Goal: Task Accomplishment & Management: Manage account settings

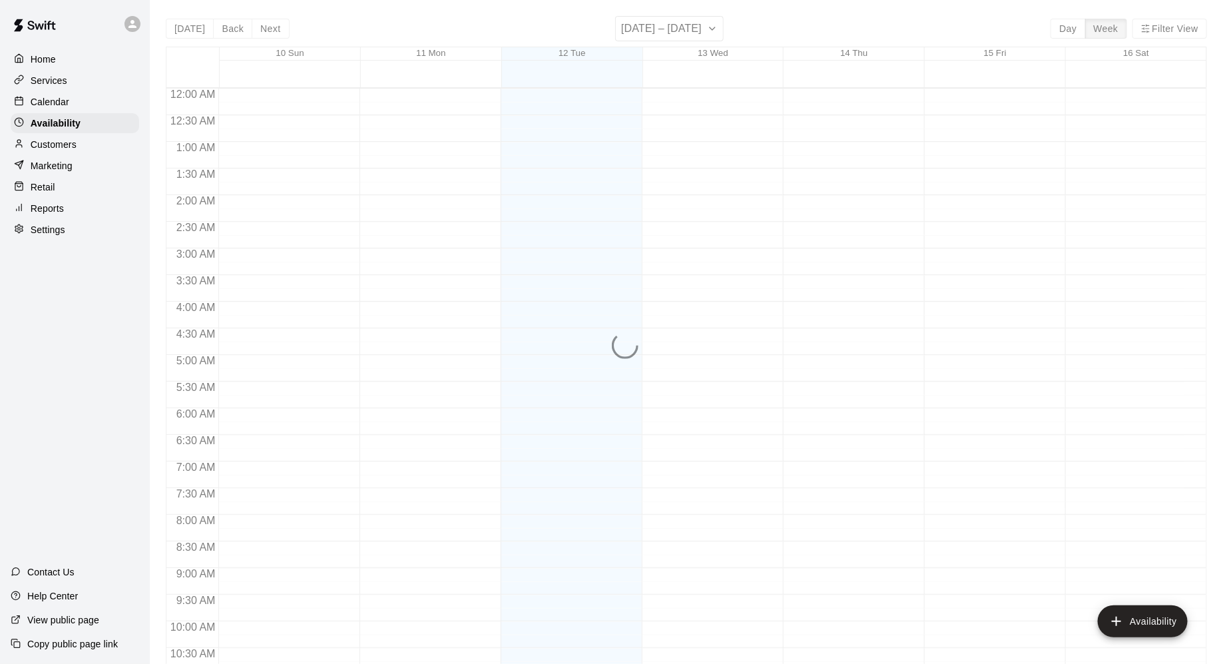
scroll to position [687, 0]
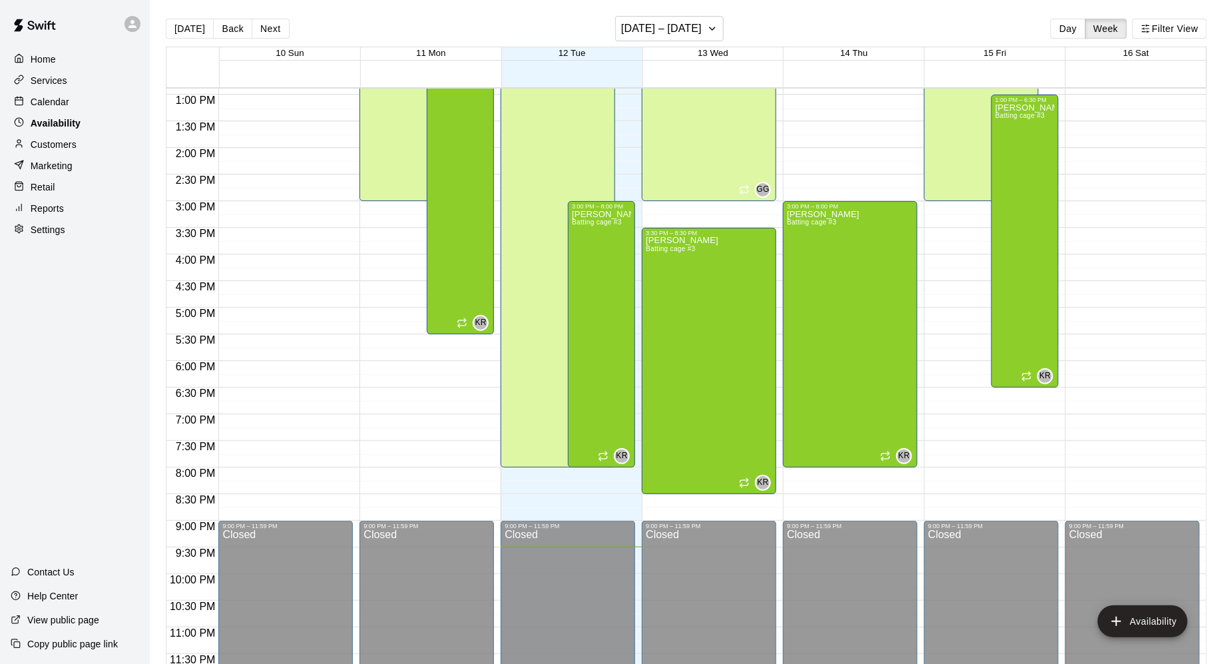
click at [68, 115] on div "Availability" at bounding box center [75, 123] width 129 height 20
click at [77, 103] on div "Calendar" at bounding box center [75, 102] width 129 height 20
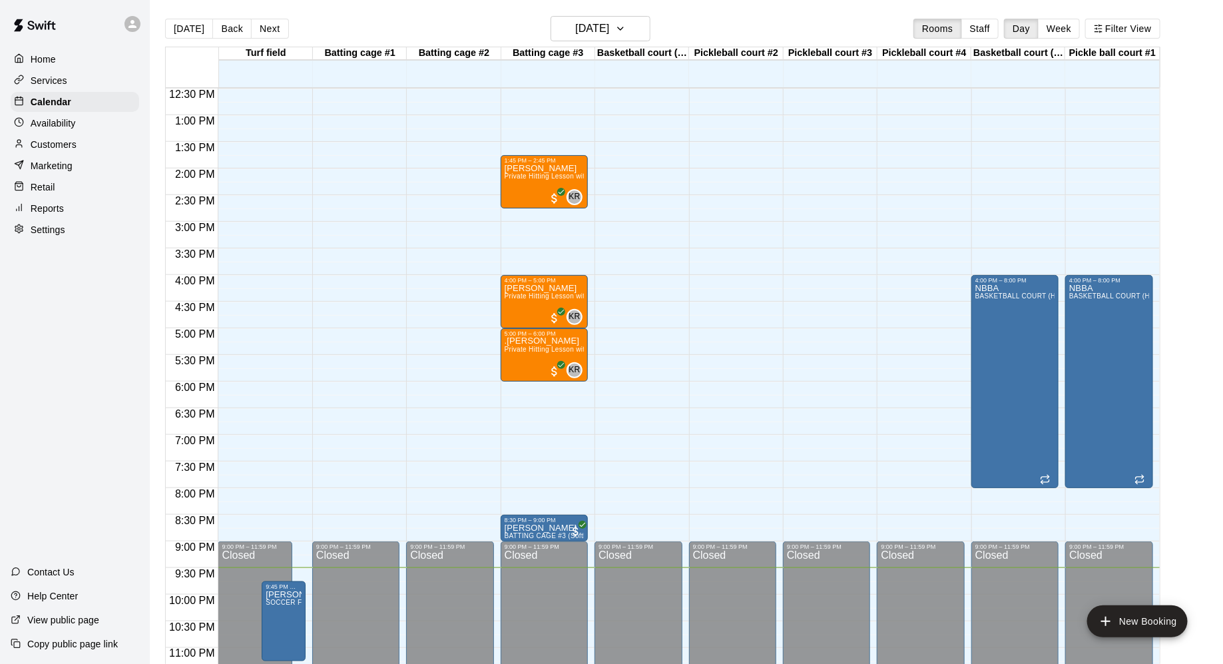
scroll to position [668, 0]
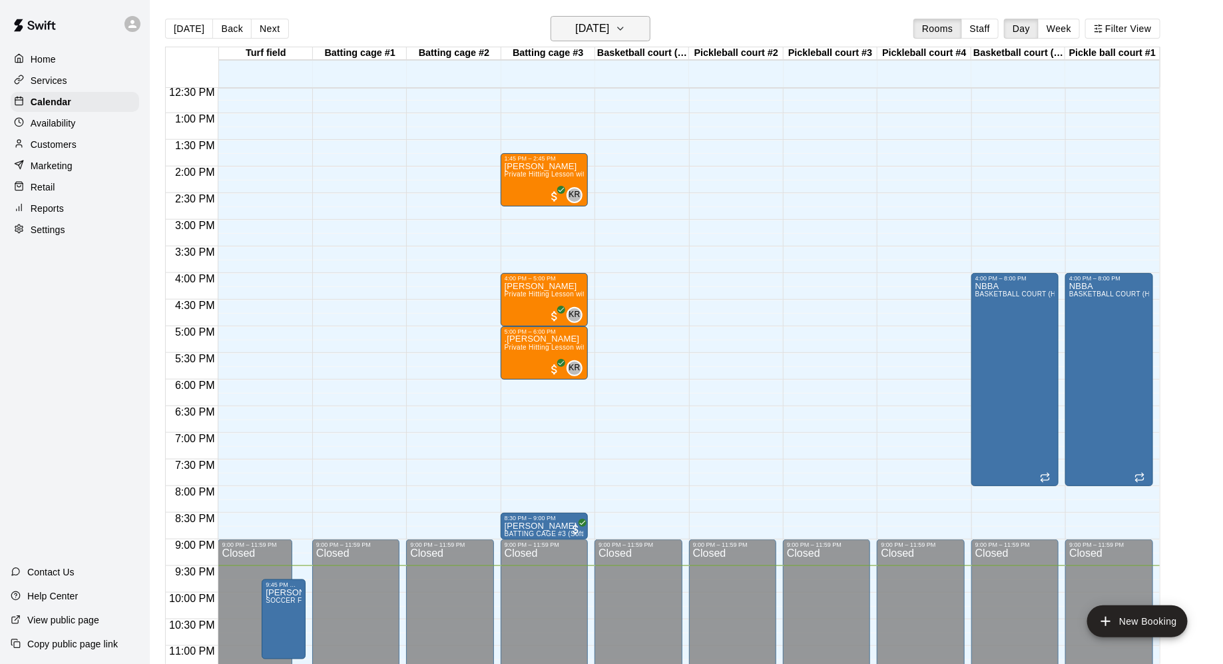
click at [626, 31] on icon "button" at bounding box center [620, 29] width 11 height 16
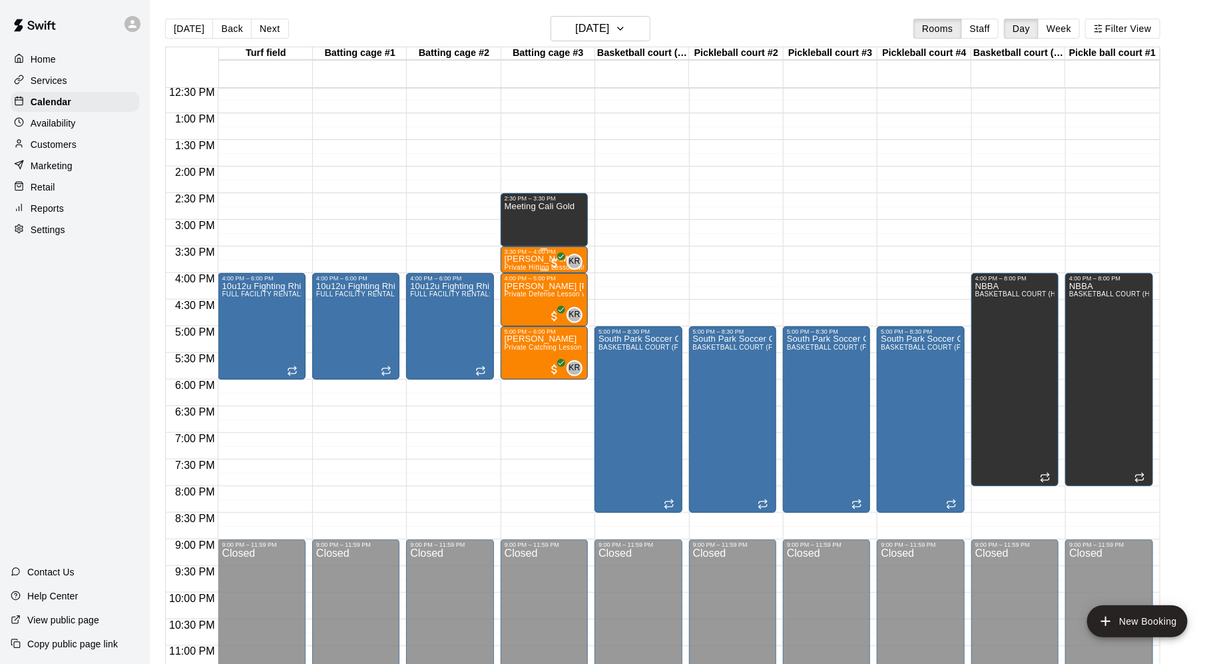
click at [526, 265] on span "Private Hitting Lesson with [PERSON_NAME]" at bounding box center [577, 267] width 145 height 7
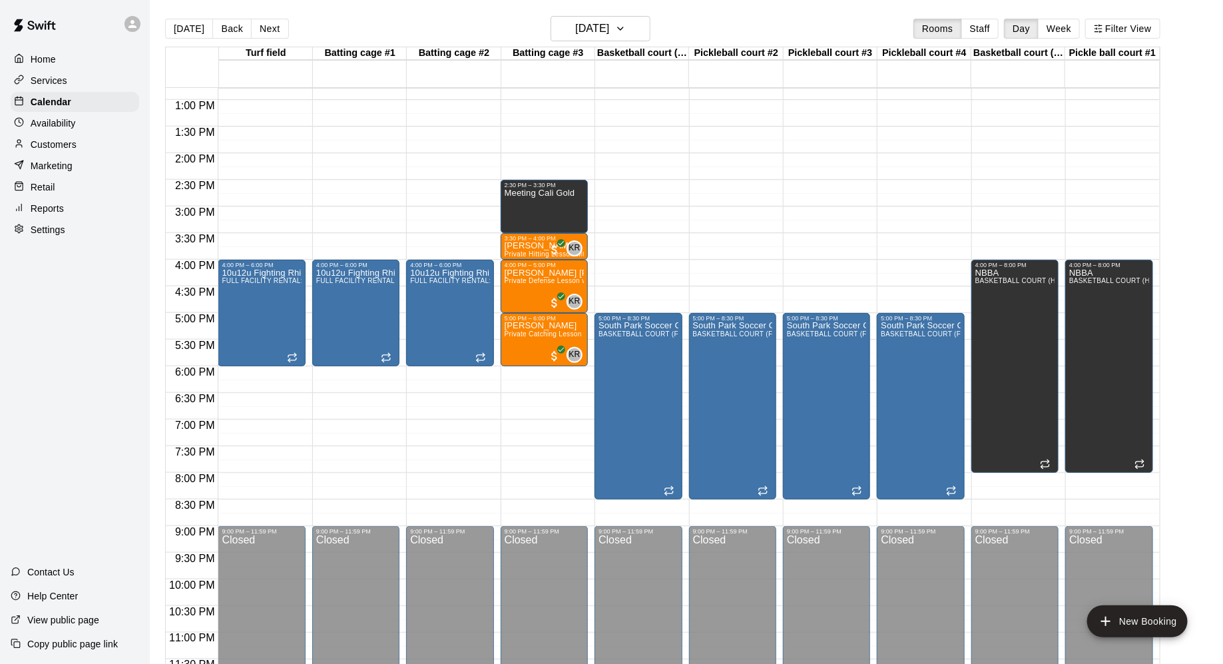
scroll to position [677, 0]
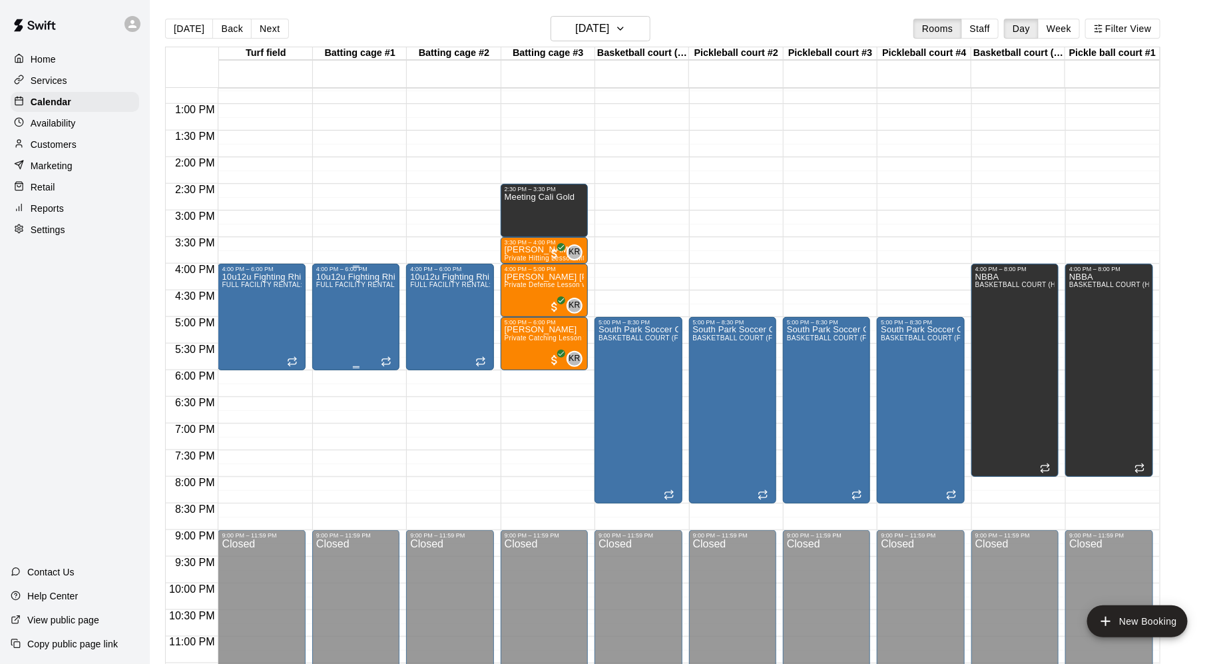
click at [366, 320] on div "10u12u Fighting Rhinos FULL FACILITY RENTAL: 3 BATTING CAGES, FULL TURF FIELD" at bounding box center [355, 604] width 79 height 664
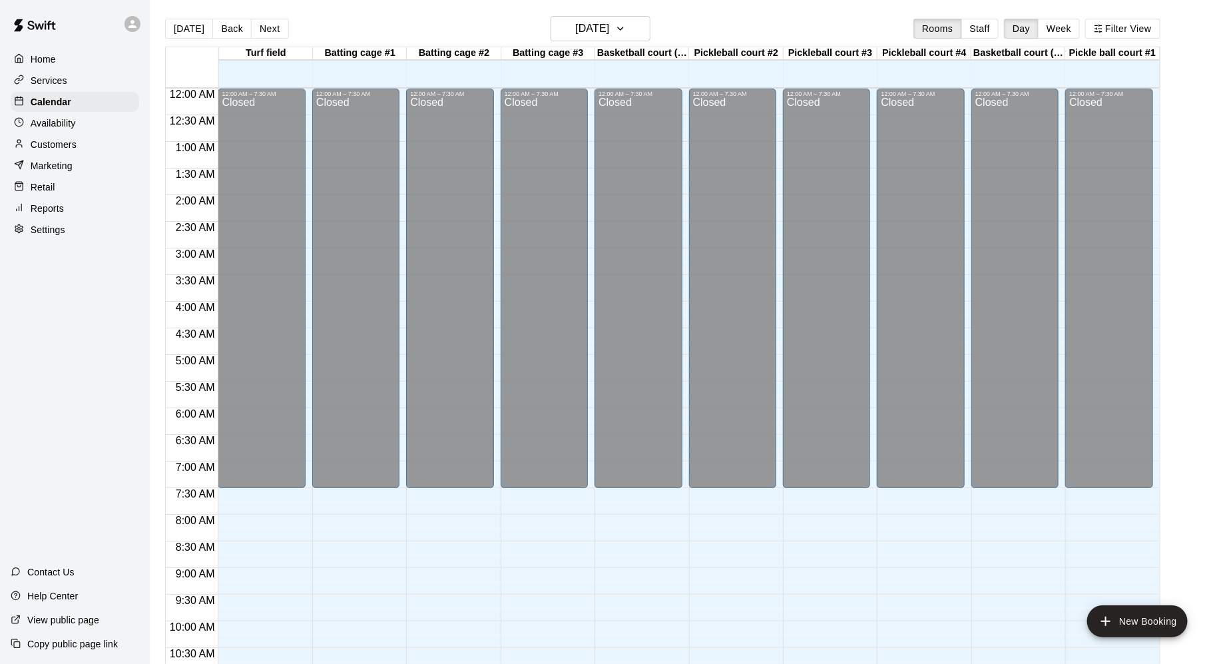
scroll to position [647, 0]
